Goal: Find specific page/section: Find specific page/section

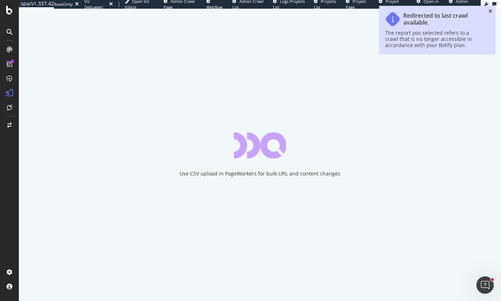
click at [489, 10] on icon "close toast" at bounding box center [490, 11] width 4 height 5
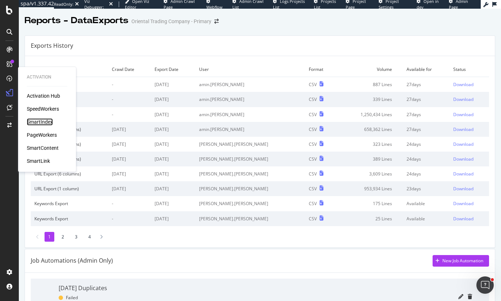
click at [38, 119] on div "SmartIndex" at bounding box center [40, 121] width 26 height 7
